Goal: Use online tool/utility: Utilize a website feature to perform a specific function

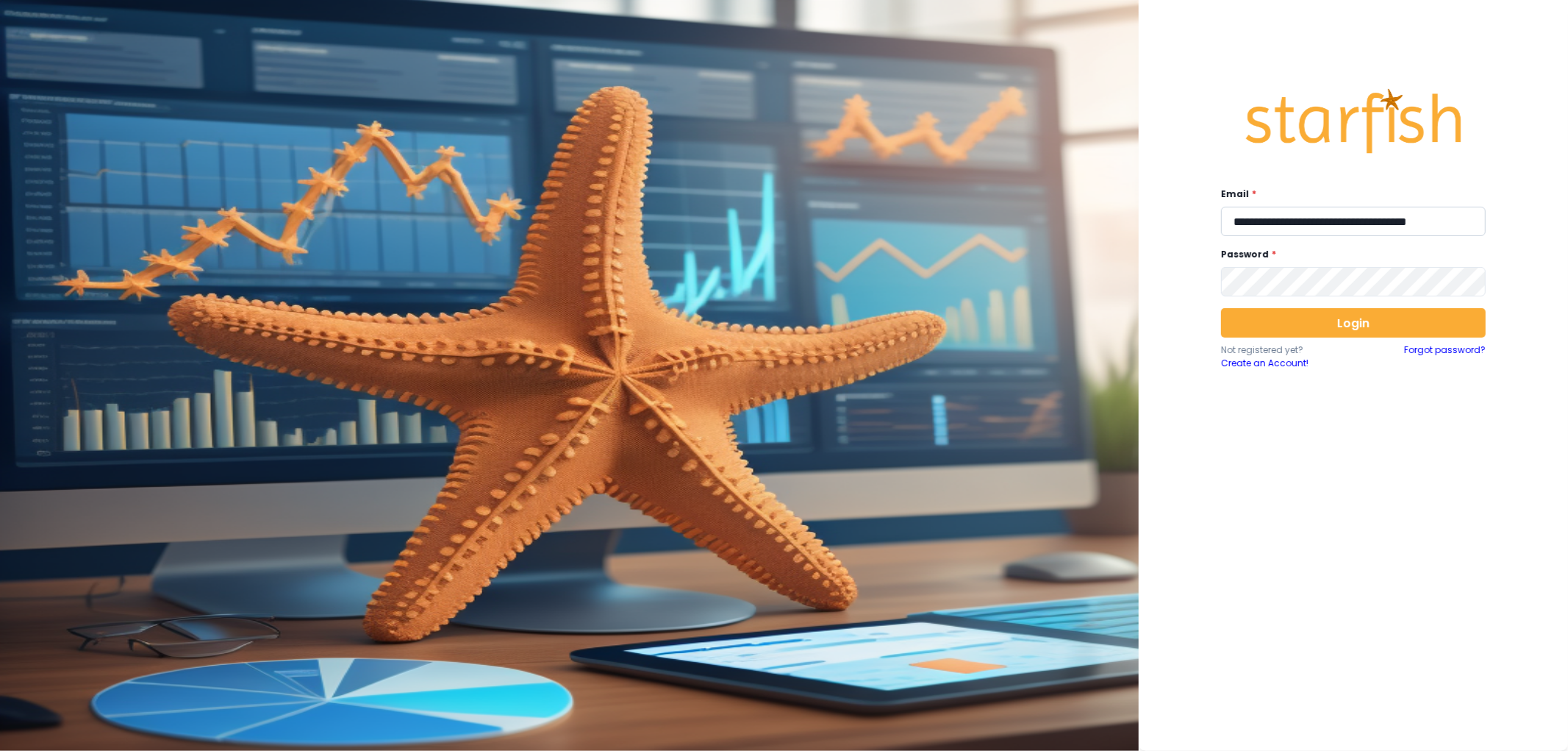
click at [1275, 236] on input "**********" at bounding box center [1353, 222] width 265 height 30
type input "**********"
click at [1358, 318] on button "Login" at bounding box center [1353, 323] width 265 height 30
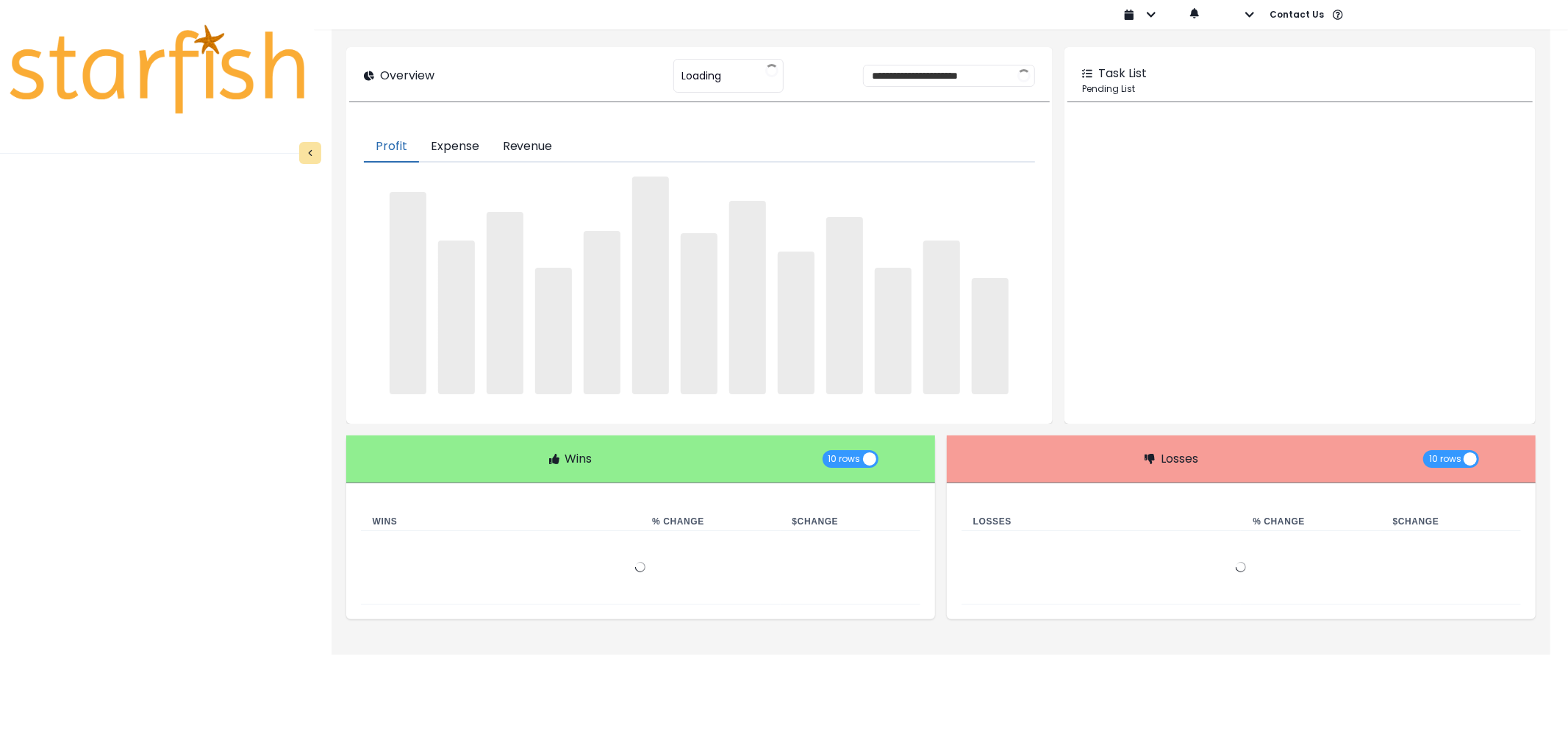
type input "********"
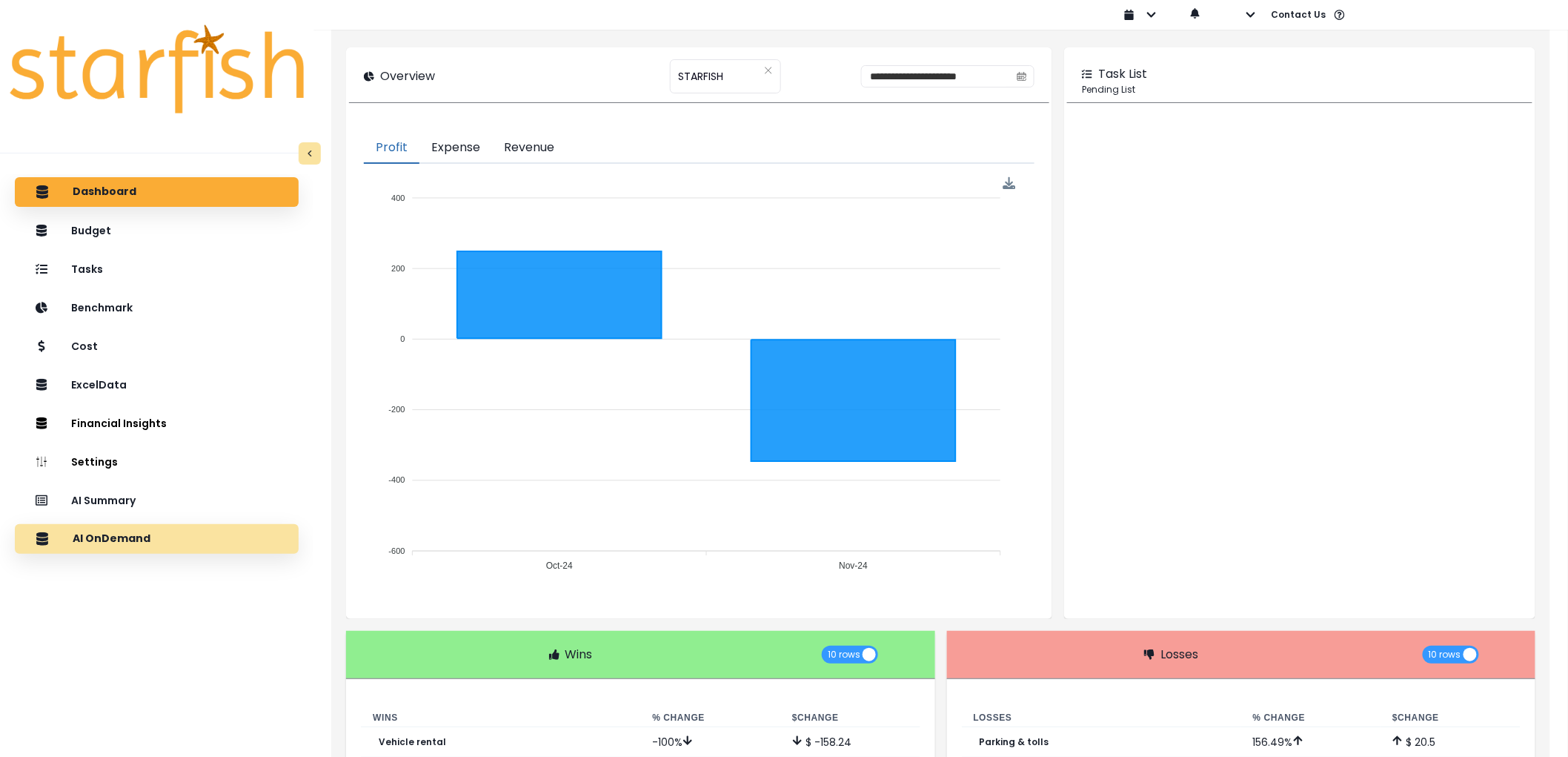
click at [155, 527] on div "AI OnDemand" at bounding box center [156, 538] width 260 height 31
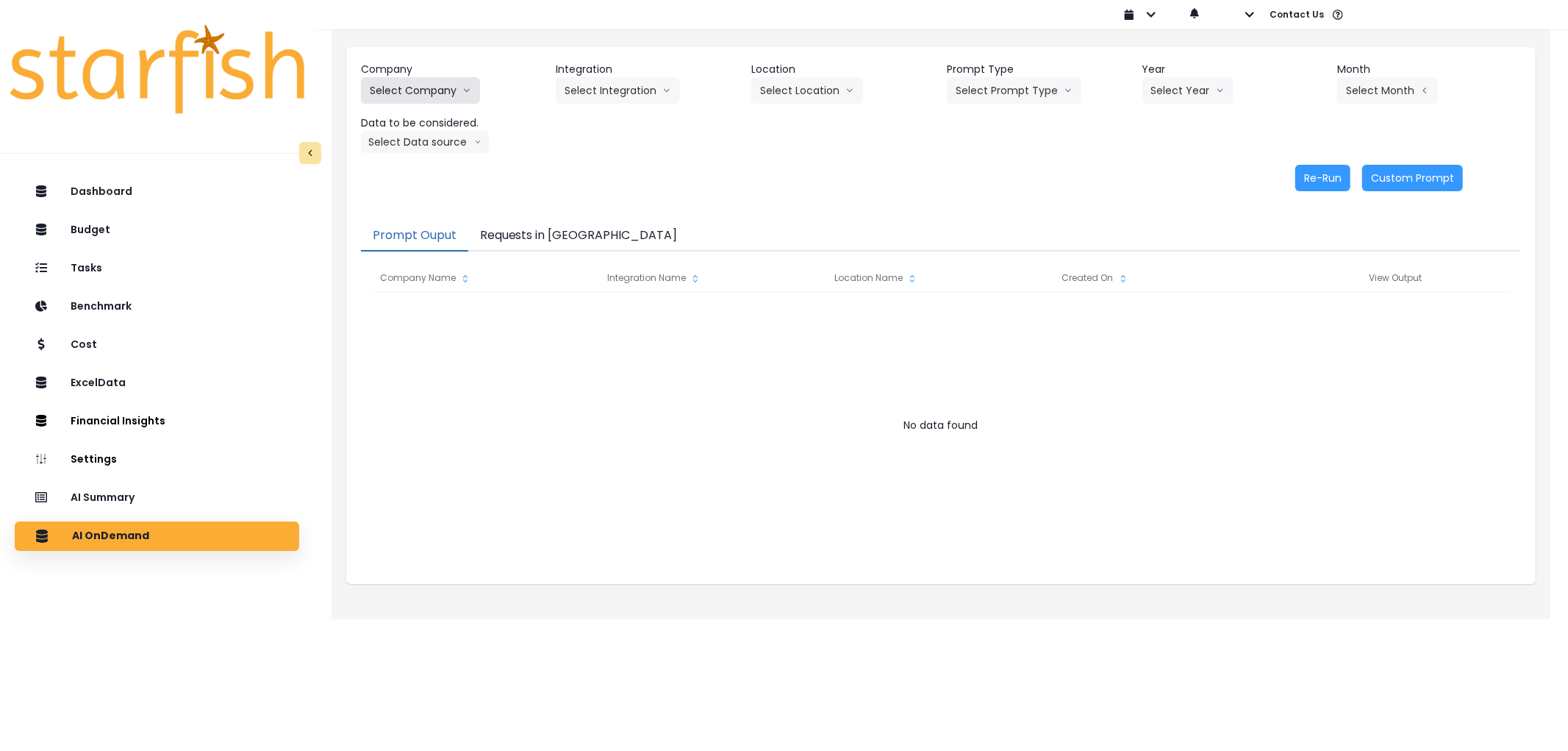
click at [381, 78] on button "Select Company" at bounding box center [420, 91] width 119 height 26
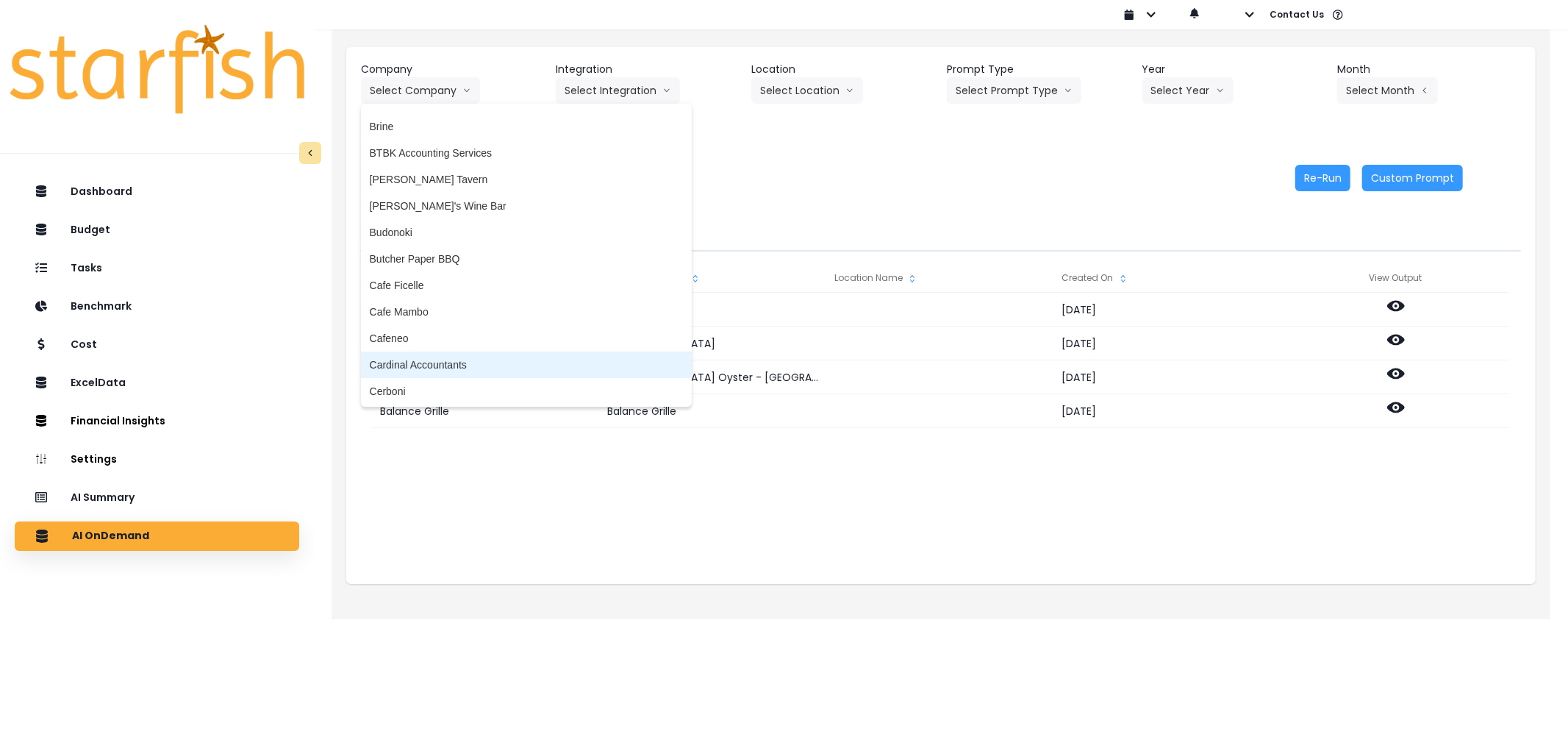
scroll to position [571, 0]
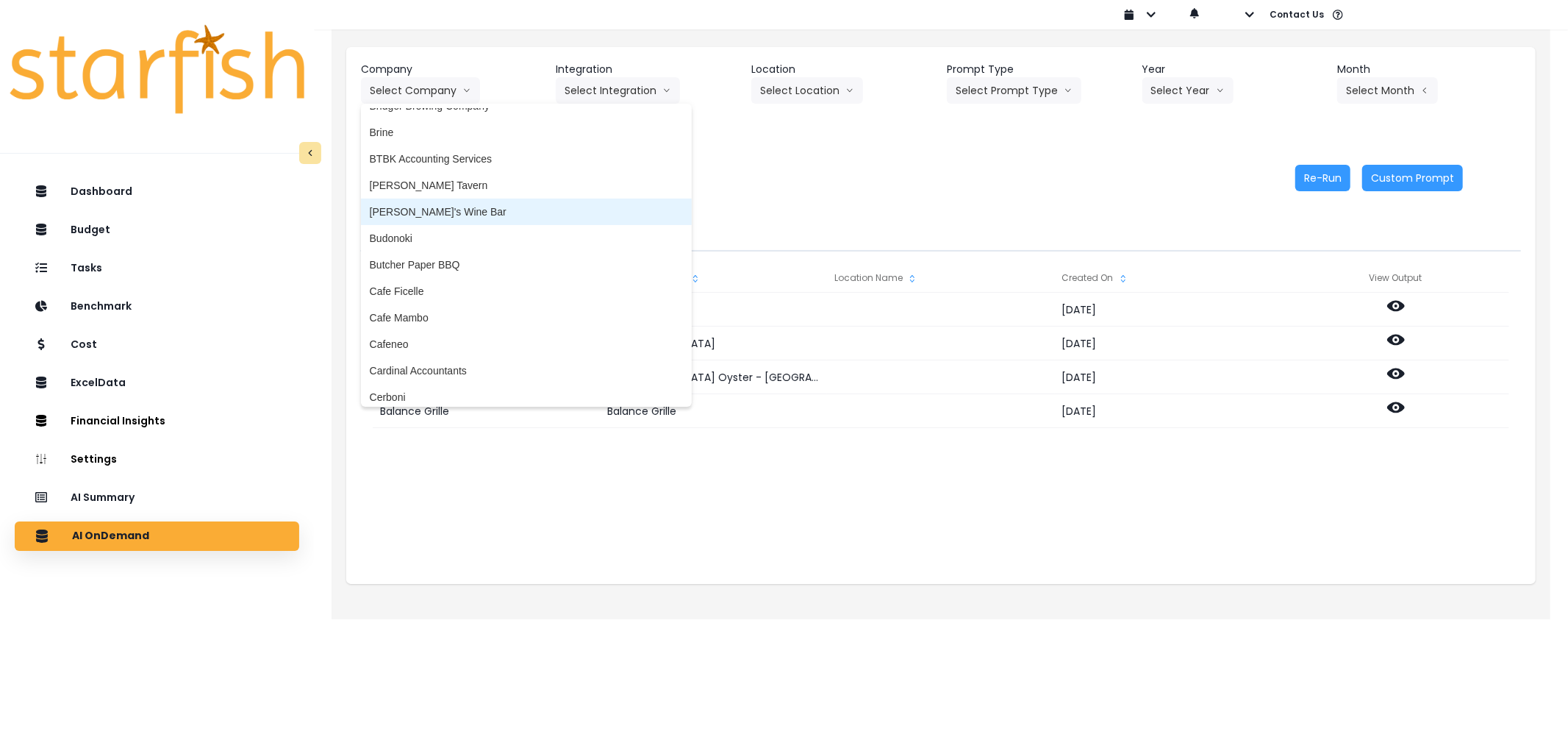
click at [432, 214] on span "[PERSON_NAME]'s Wine Bar" at bounding box center [527, 212] width 313 height 15
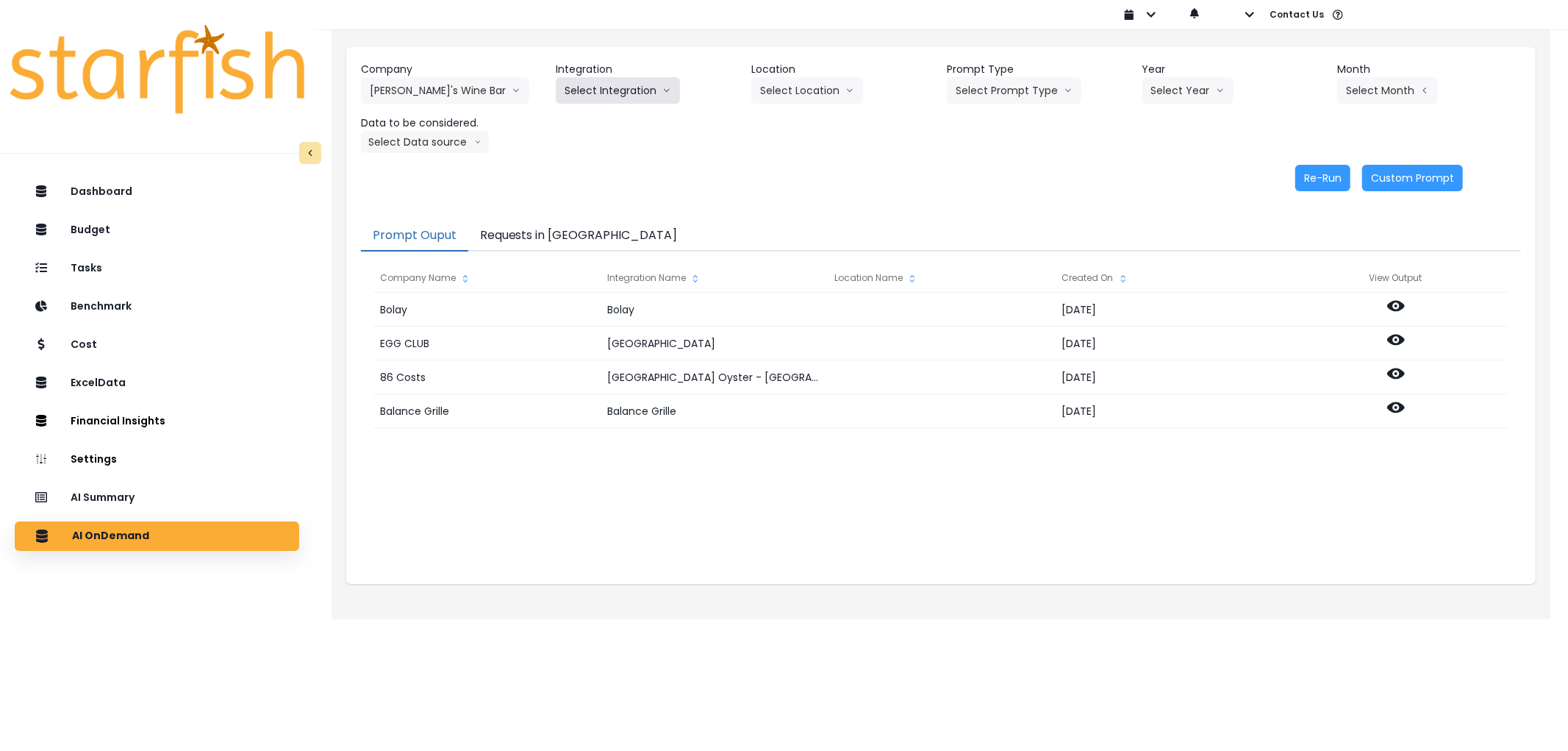
click at [608, 98] on button "Select Integration" at bounding box center [617, 91] width 124 height 26
click at [593, 115] on span "Quick Books" at bounding box center [594, 121] width 58 height 15
click at [1049, 82] on button "Select Prompt Type" at bounding box center [1014, 91] width 134 height 26
click at [989, 169] on span "Error Task" at bounding box center [997, 174] width 83 height 15
click at [1163, 94] on button "Select Year" at bounding box center [1188, 91] width 92 height 26
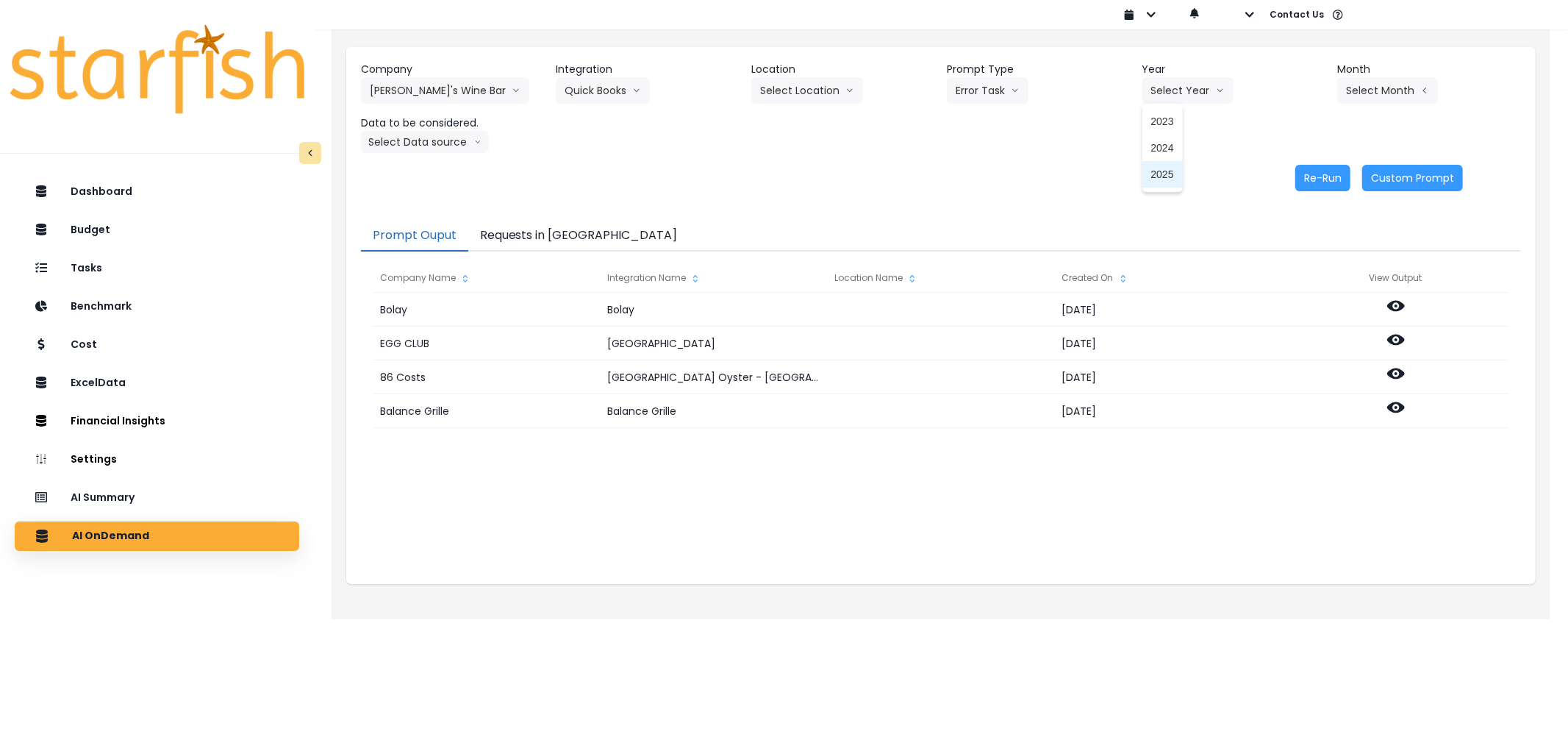
click at [1157, 164] on li "2025" at bounding box center [1162, 174] width 40 height 26
click at [1415, 81] on button "Select Month" at bounding box center [1387, 91] width 101 height 26
click at [1300, 150] on span "March" at bounding box center [1314, 148] width 29 height 15
click at [434, 146] on button "Select Data source" at bounding box center [425, 142] width 128 height 22
click at [427, 162] on li "Comparison overtime" at bounding box center [419, 171] width 115 height 26
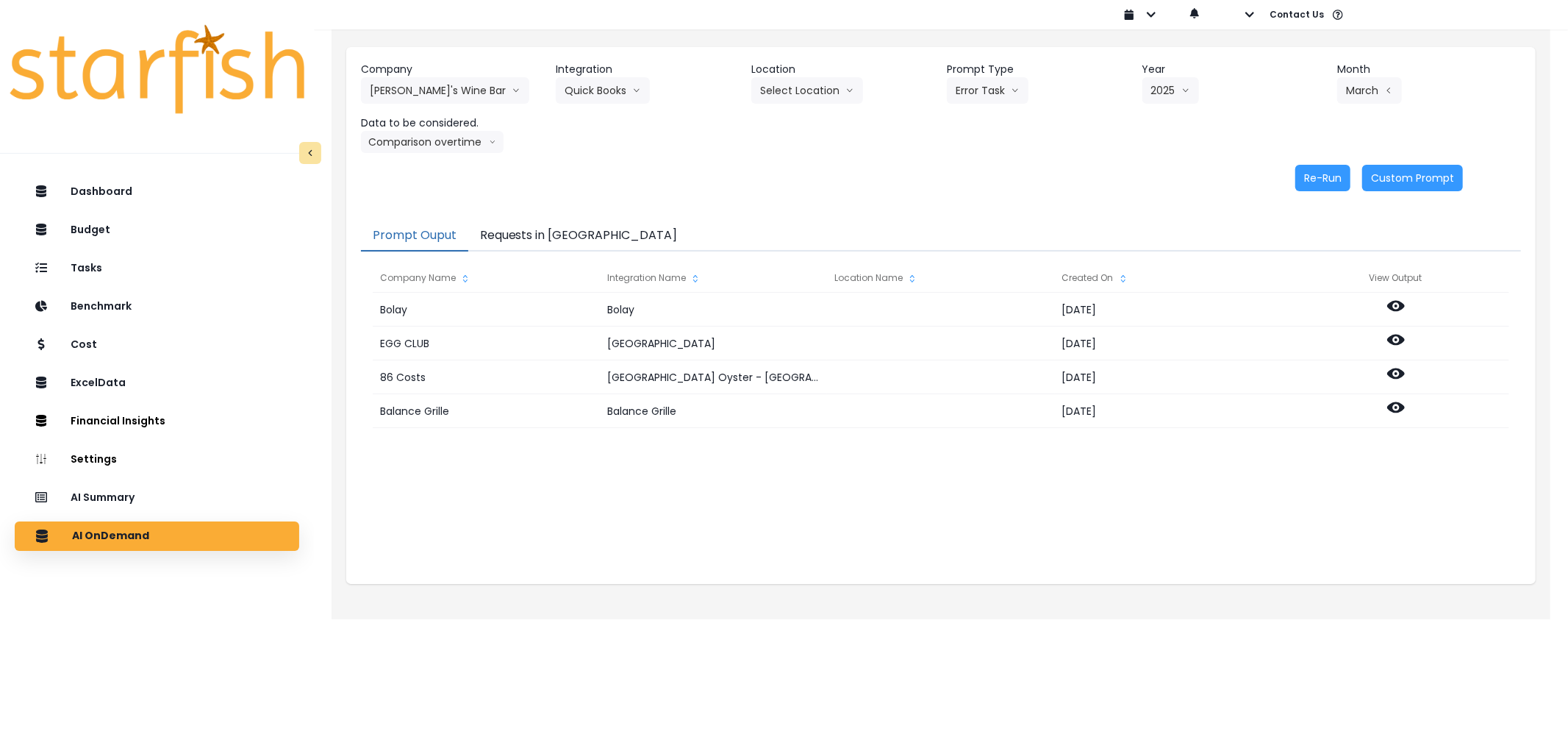
click at [1291, 180] on div "Re-Run Custom Prompt" at bounding box center [912, 178] width 1102 height 26
click at [1317, 181] on button "Re-Run" at bounding box center [1323, 178] width 55 height 26
click at [495, 237] on button "Requests in [GEOGRAPHIC_DATA]" at bounding box center [579, 236] width 221 height 31
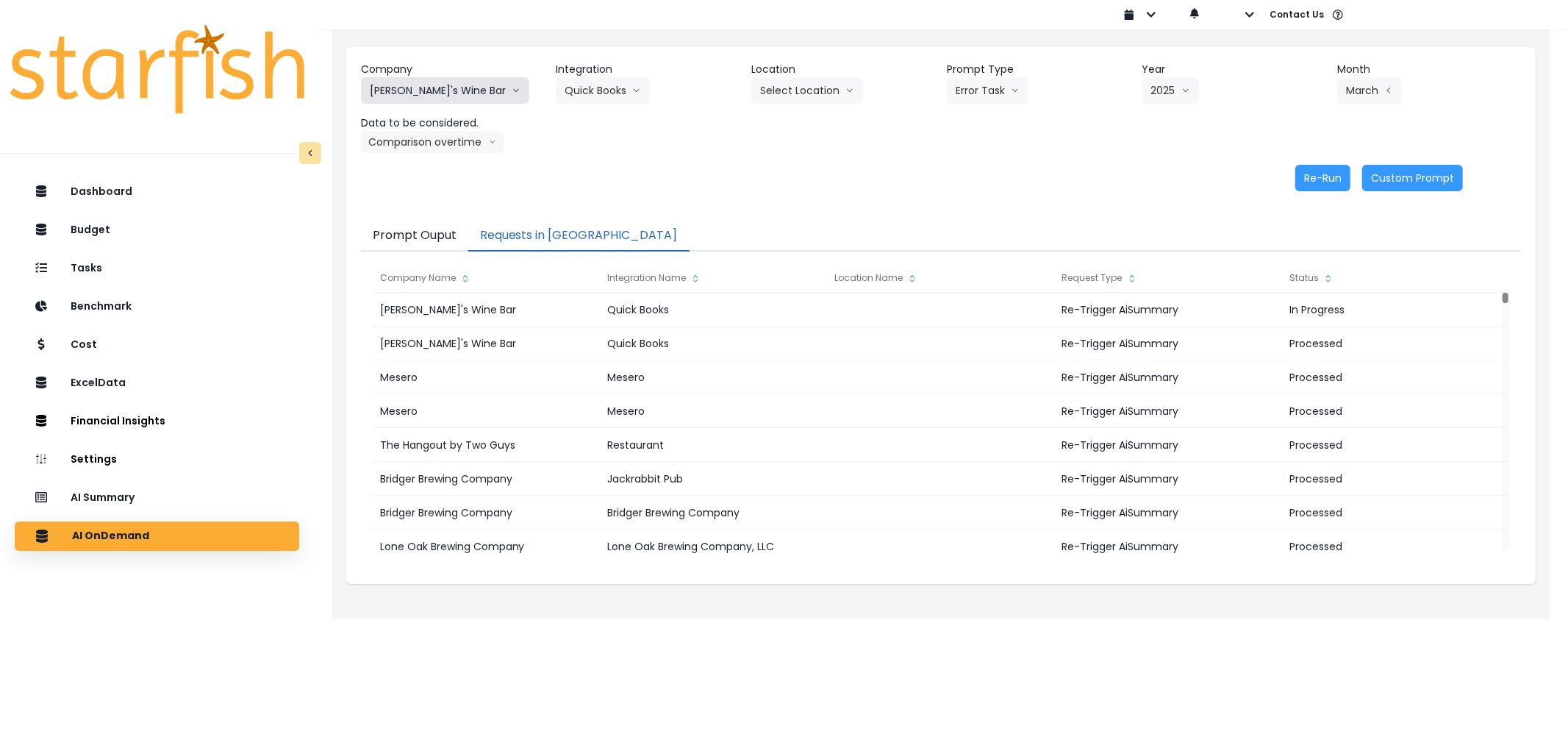
click at [413, 87] on button "[PERSON_NAME]'s Wine Bar" at bounding box center [445, 91] width 168 height 26
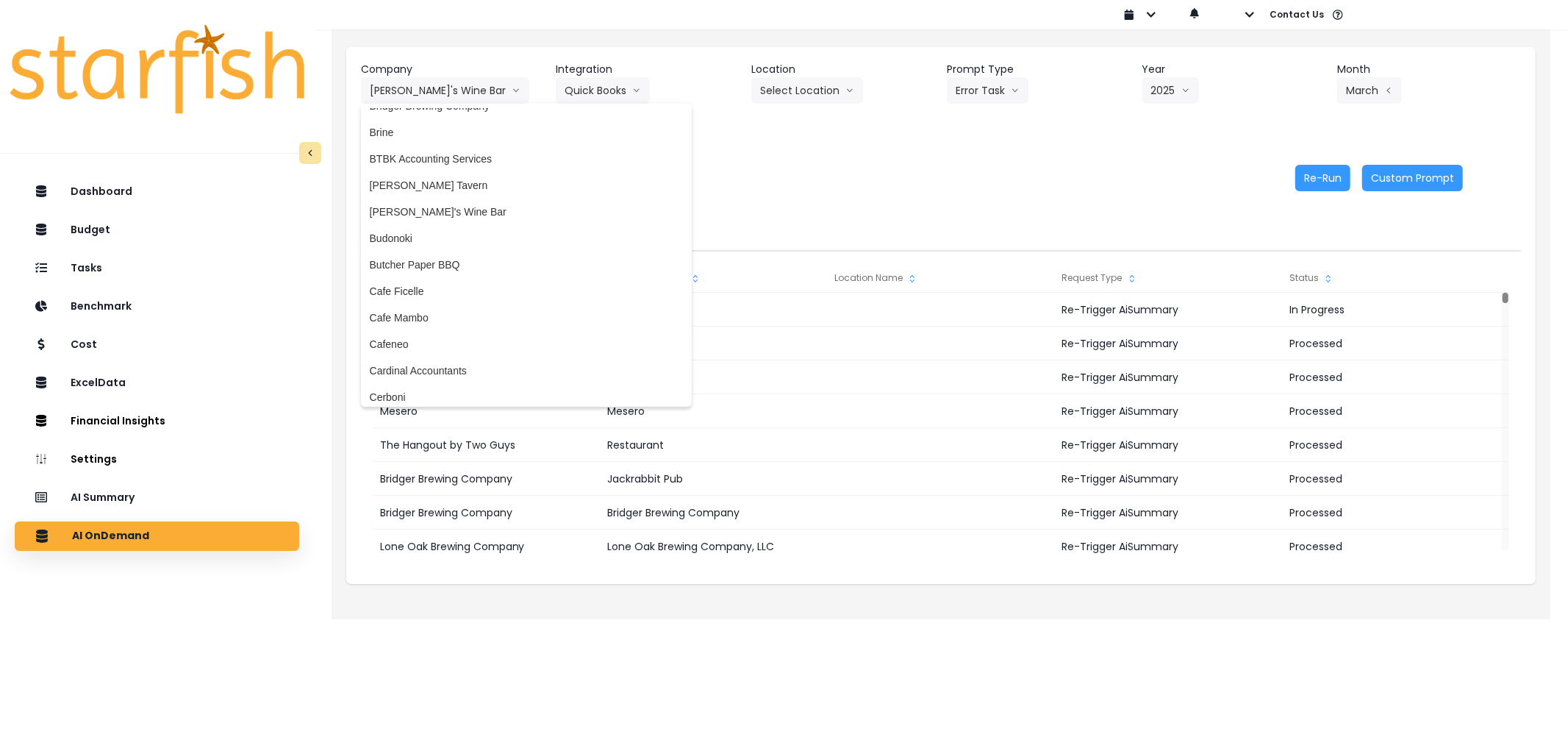
scroll to position [0, 0]
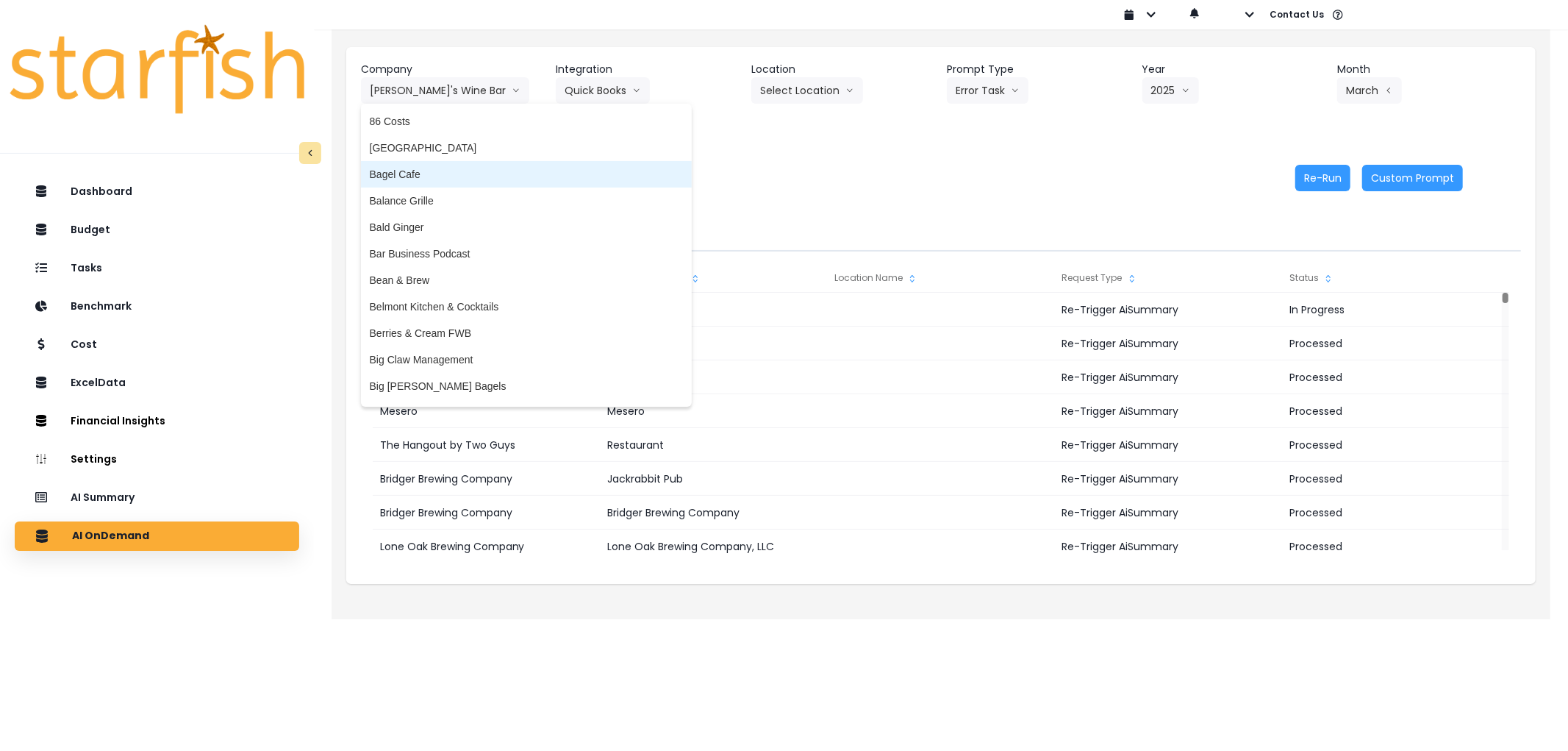
click at [479, 161] on li "Bagel Cafe" at bounding box center [526, 174] width 331 height 26
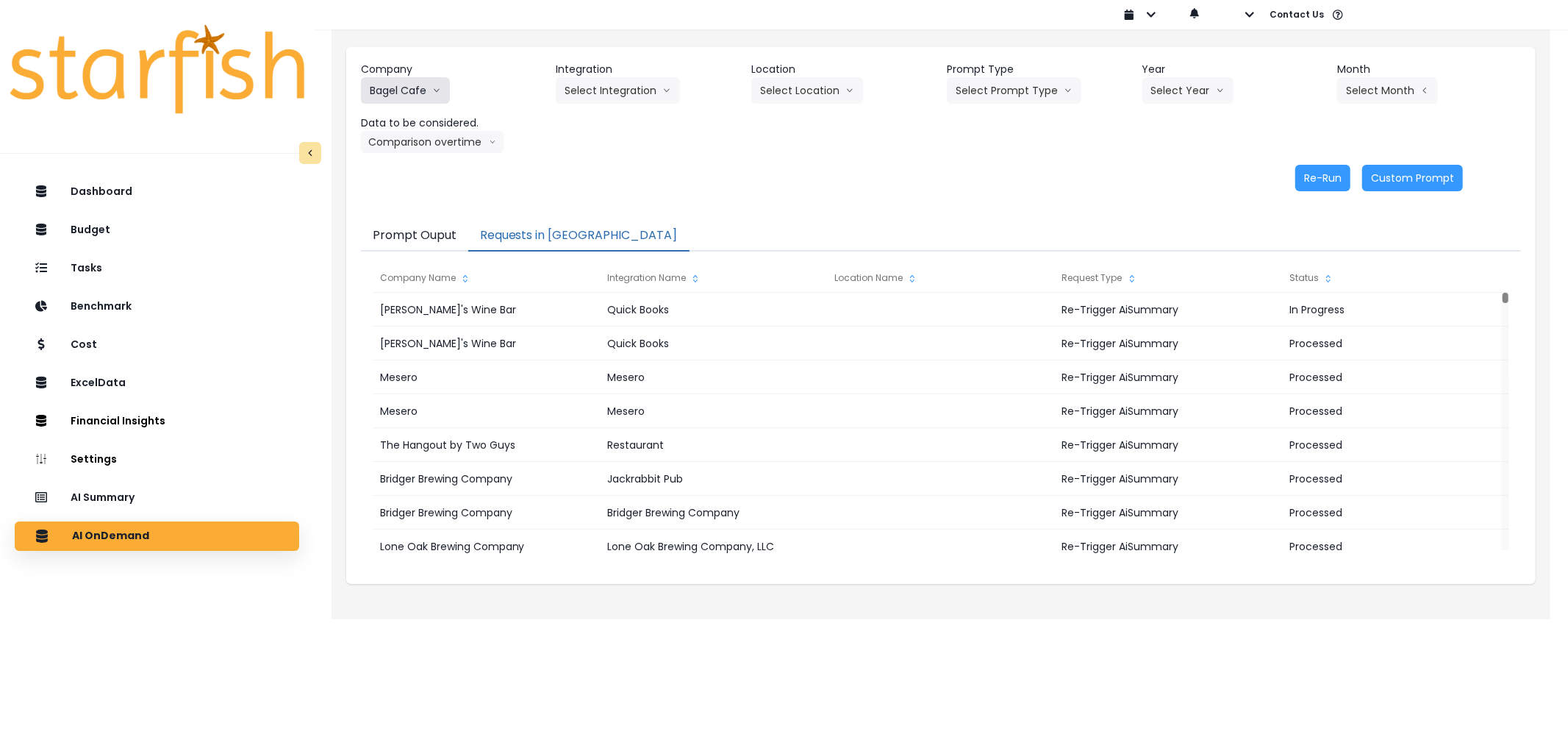
click at [406, 90] on button "Bagel Cafe" at bounding box center [406, 91] width 89 height 26
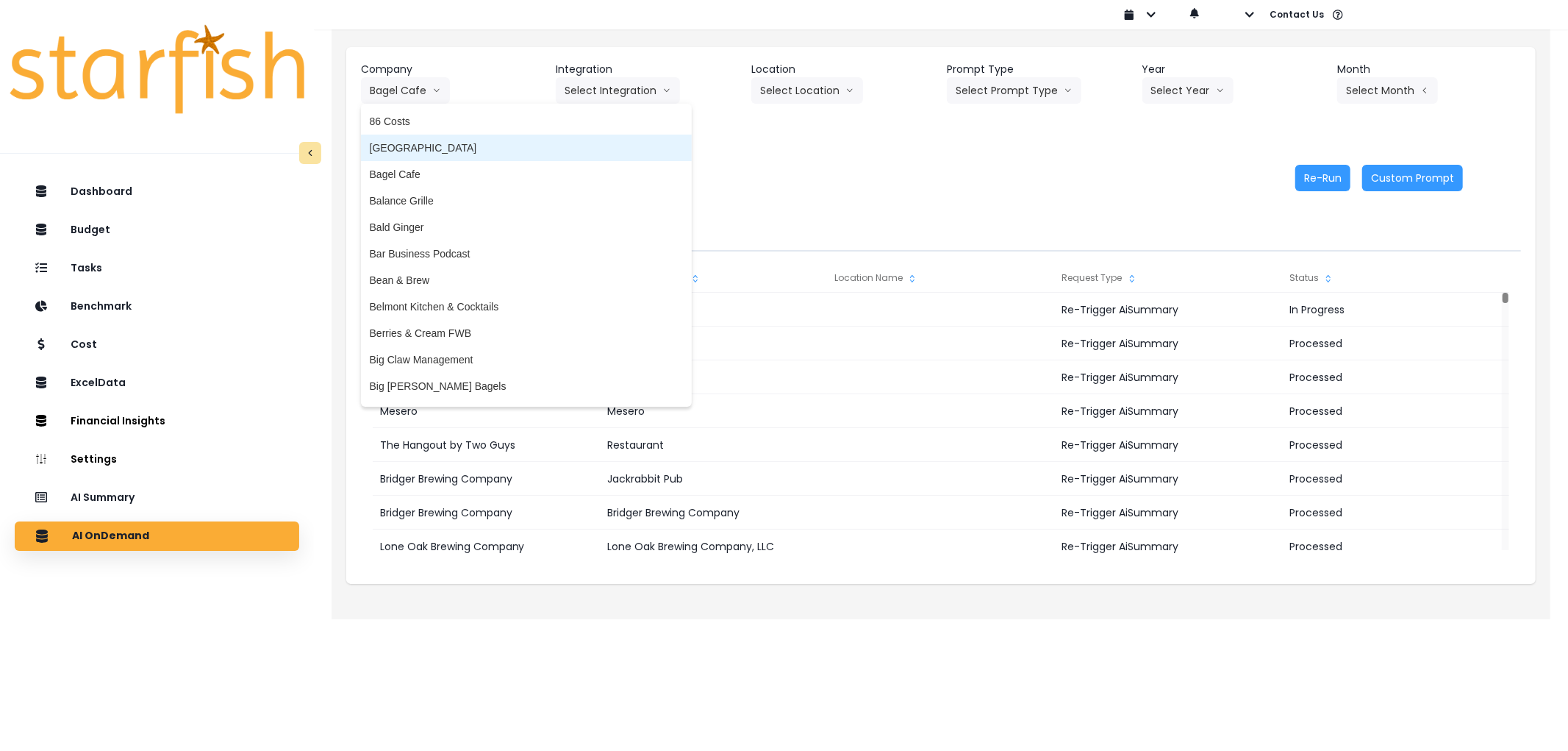
click at [391, 150] on span "[GEOGRAPHIC_DATA]" at bounding box center [527, 148] width 313 height 15
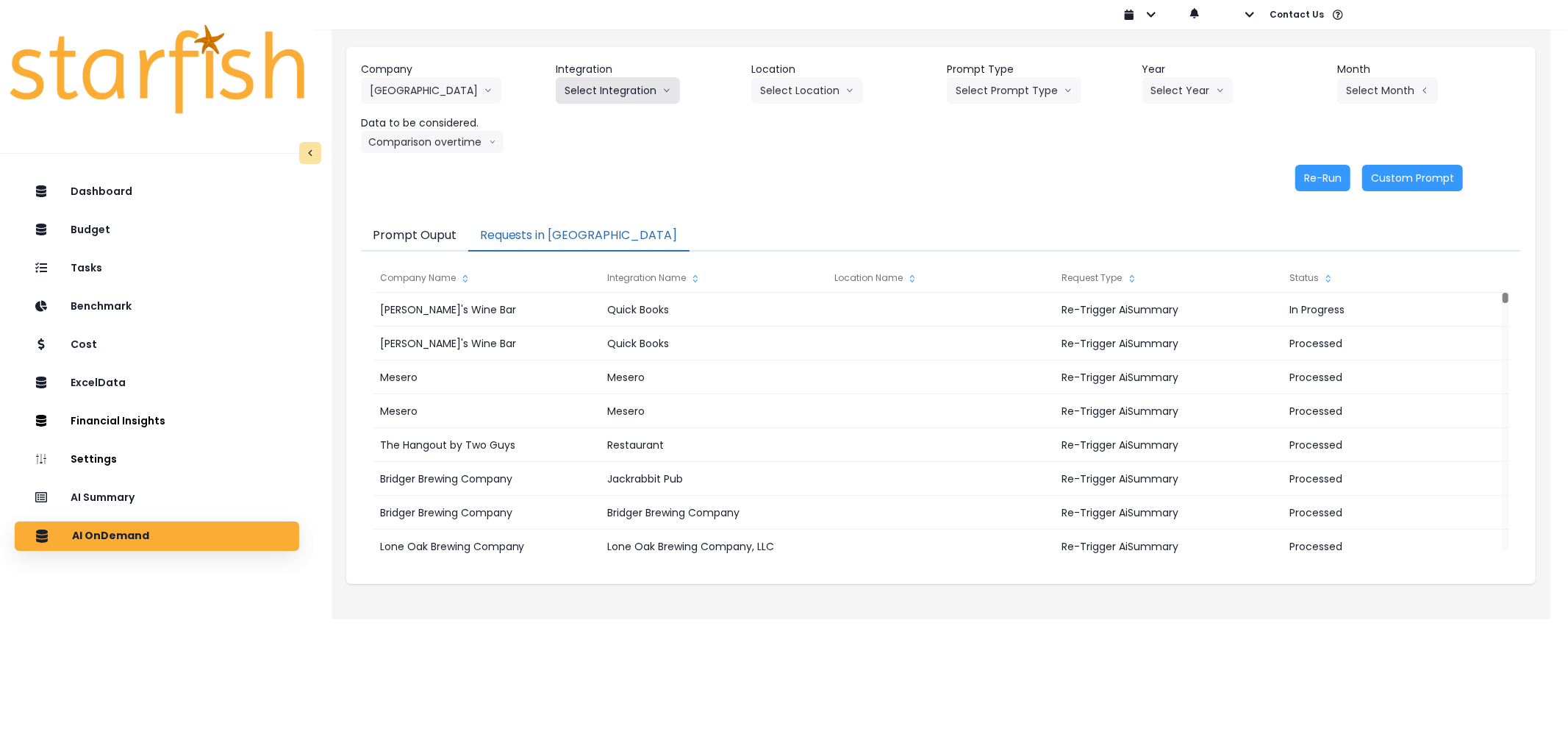
click at [627, 83] on button "Select Integration" at bounding box center [617, 91] width 124 height 26
click at [599, 118] on span "[PERSON_NAME]" at bounding box center [607, 121] width 85 height 15
click at [871, 79] on div "Location Select Location All Locations" at bounding box center [843, 82] width 184 height 42
click at [846, 88] on icon "arrow down line" at bounding box center [850, 91] width 9 height 15
click at [797, 122] on span "All Locations" at bounding box center [789, 121] width 58 height 15
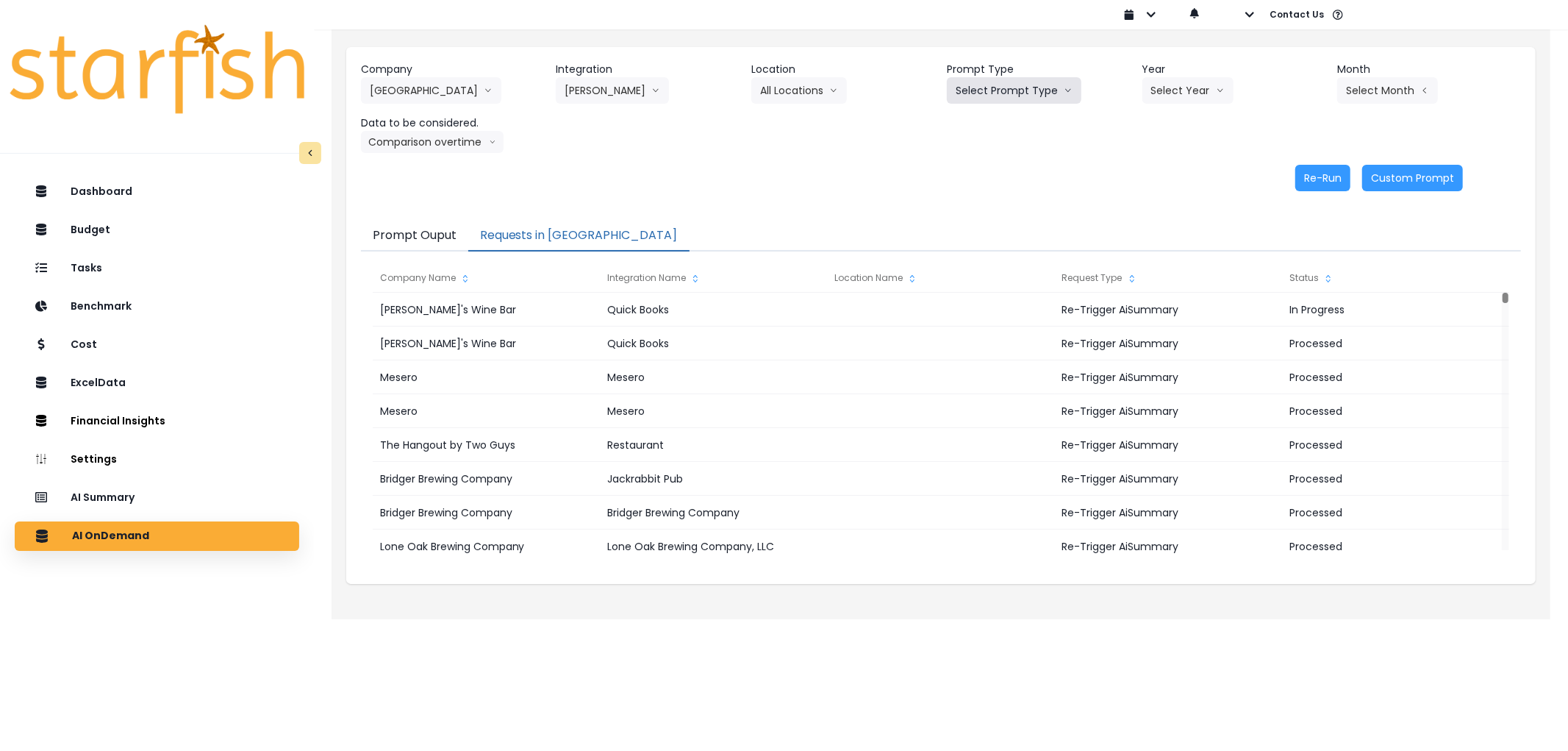
click at [1017, 77] on button "Select Prompt Type" at bounding box center [1014, 91] width 134 height 26
click at [973, 164] on li "Error Task" at bounding box center [998, 174] width 101 height 26
click at [1164, 99] on button "Select Year" at bounding box center [1188, 91] width 92 height 26
click at [1159, 175] on span "2025" at bounding box center [1163, 174] width 23 height 15
click at [1377, 91] on button "Select Month" at bounding box center [1387, 91] width 101 height 26
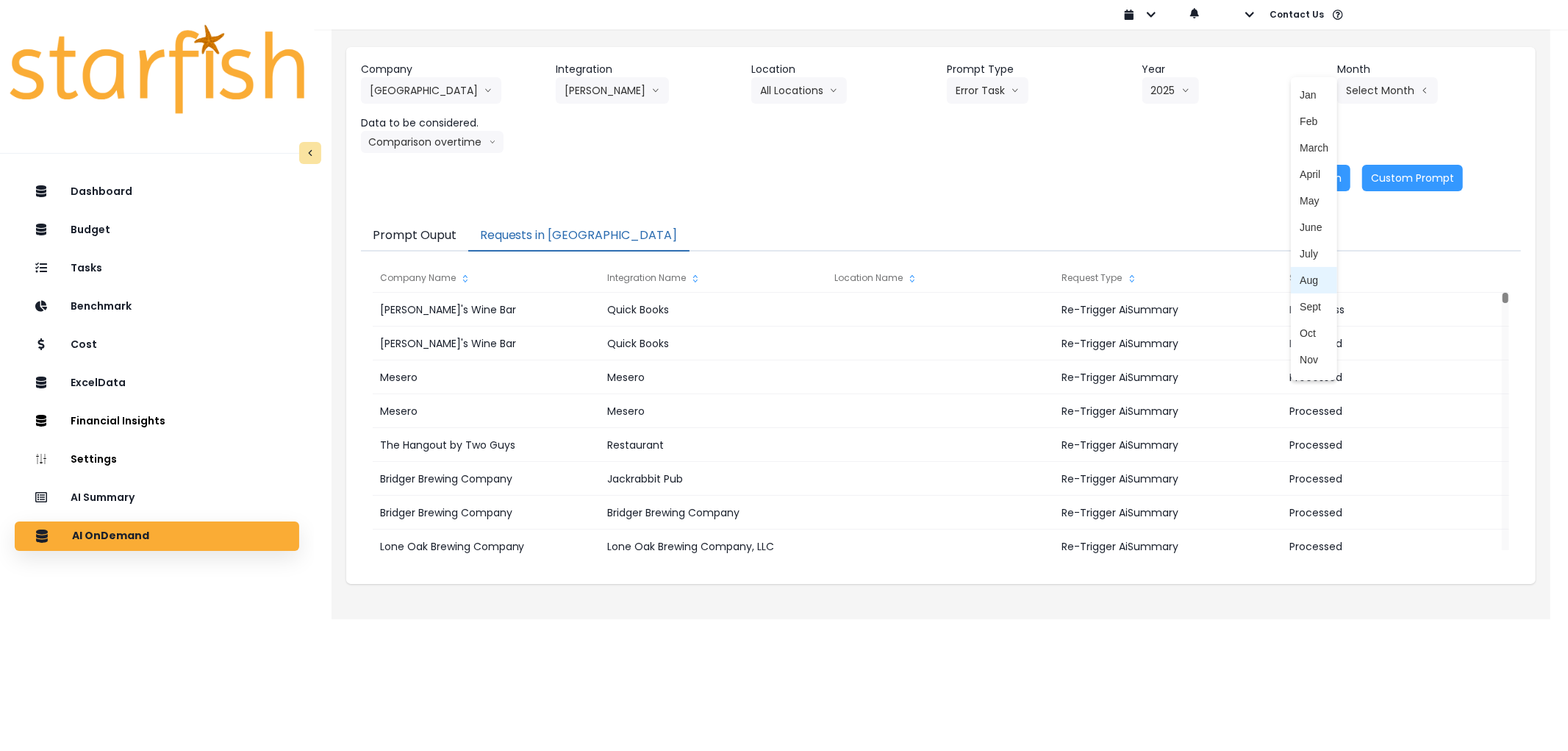
click at [1300, 282] on span "Aug" at bounding box center [1314, 280] width 29 height 15
click at [378, 148] on button "Comparison overtime" at bounding box center [432, 142] width 143 height 22
click at [1323, 176] on button "Re-Run" at bounding box center [1323, 178] width 55 height 26
